Goal: Transaction & Acquisition: Purchase product/service

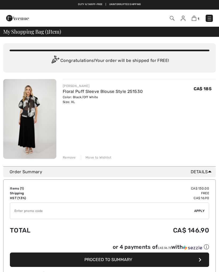
click at [66, 161] on div "You are only CA$ 0.00 away from FREE SHIPPING! Continue Shopping > Congratulati…" at bounding box center [109, 101] width 212 height 129
click at [70, 160] on div "Remove" at bounding box center [69, 157] width 13 height 5
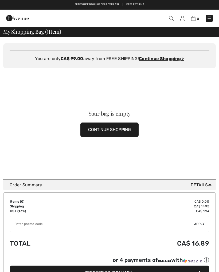
click at [211, 20] on img at bounding box center [209, 18] width 5 height 5
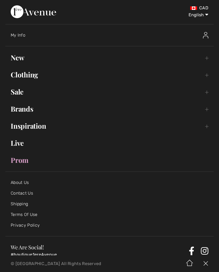
click at [20, 96] on link "Sale Toggle submenu" at bounding box center [109, 92] width 208 height 12
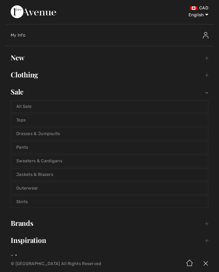
click at [69, 135] on link "Dresses & Jumpsuits" at bounding box center [109, 134] width 197 height 12
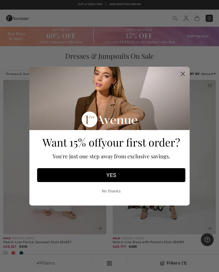
click at [183, 76] on circle "Close dialog" at bounding box center [182, 73] width 9 height 9
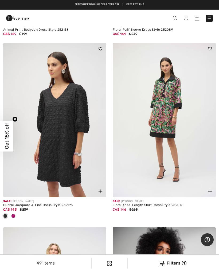
scroll to position [3947, 0]
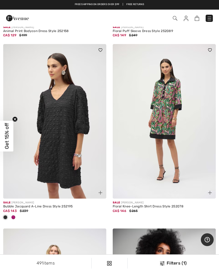
click at [66, 166] on img at bounding box center [54, 121] width 103 height 155
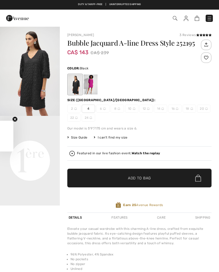
checkbox input "true"
